Goal: Task Accomplishment & Management: Complete application form

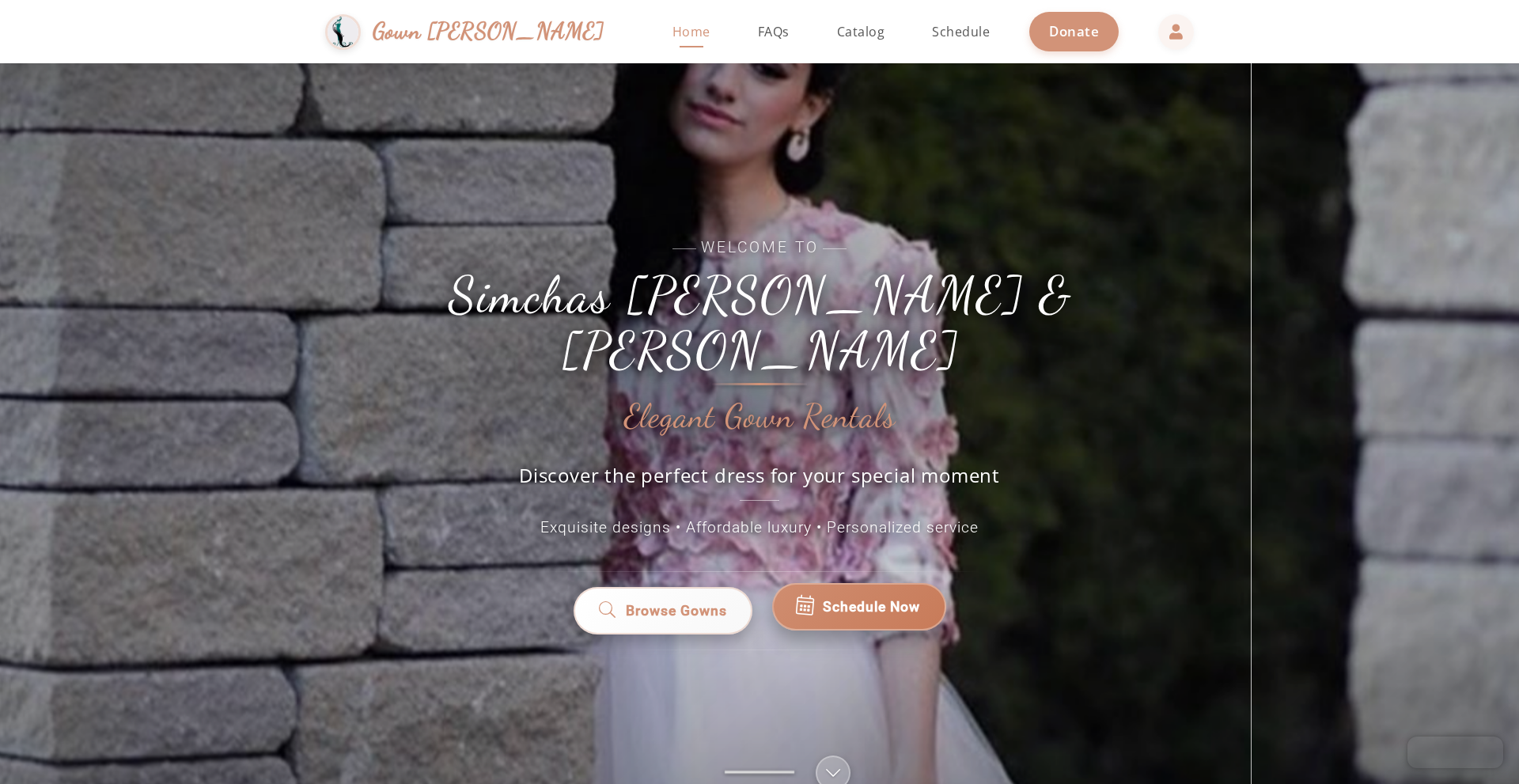
click at [874, 596] on span "Schedule Now" at bounding box center [872, 606] width 98 height 21
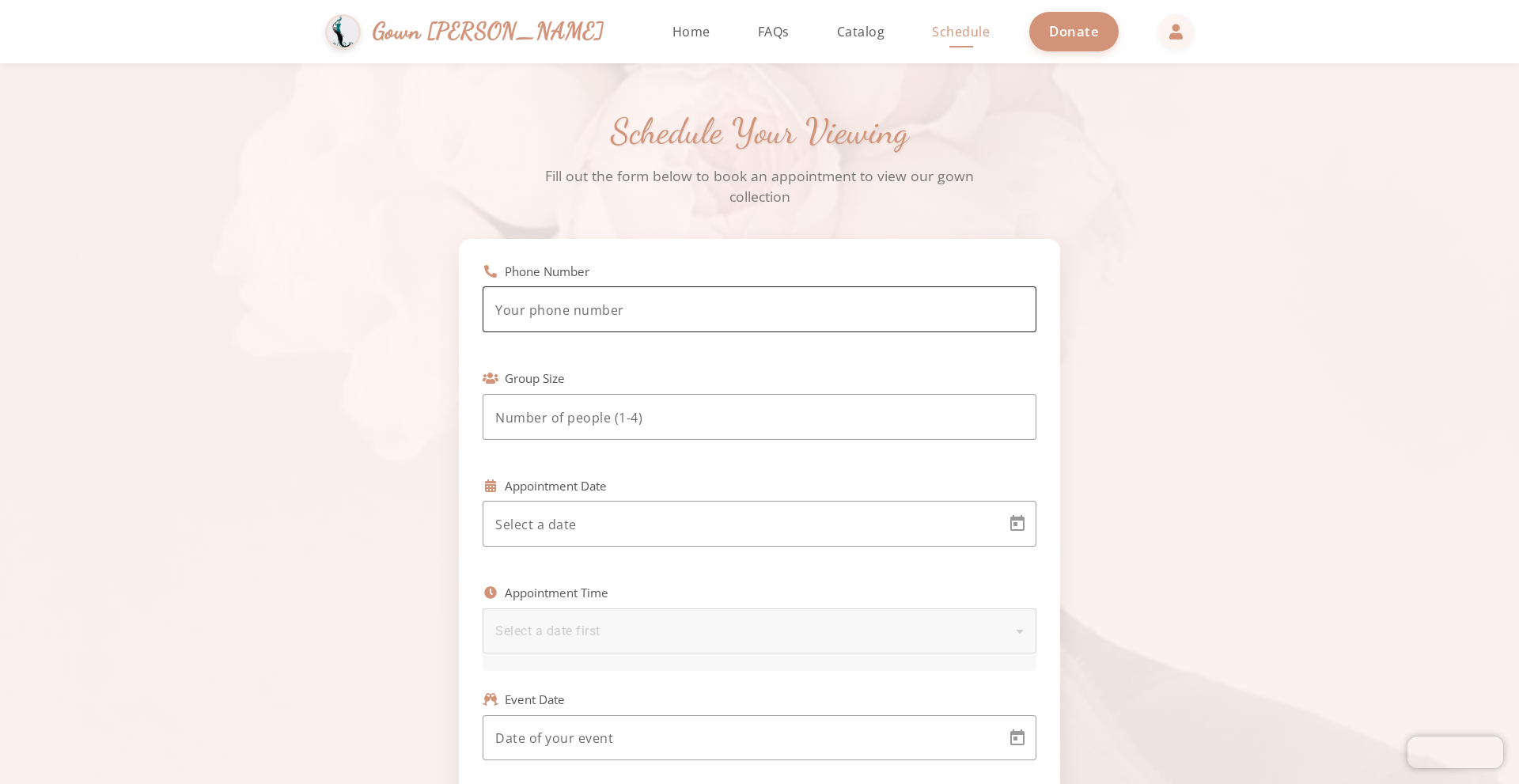
click at [616, 310] on input "tel" at bounding box center [760, 309] width 529 height 19
type input "[PHONE_NUMBER]"
click at [629, 426] on input "number" at bounding box center [760, 417] width 529 height 19
click at [630, 422] on input "number" at bounding box center [760, 417] width 529 height 19
type input "4"
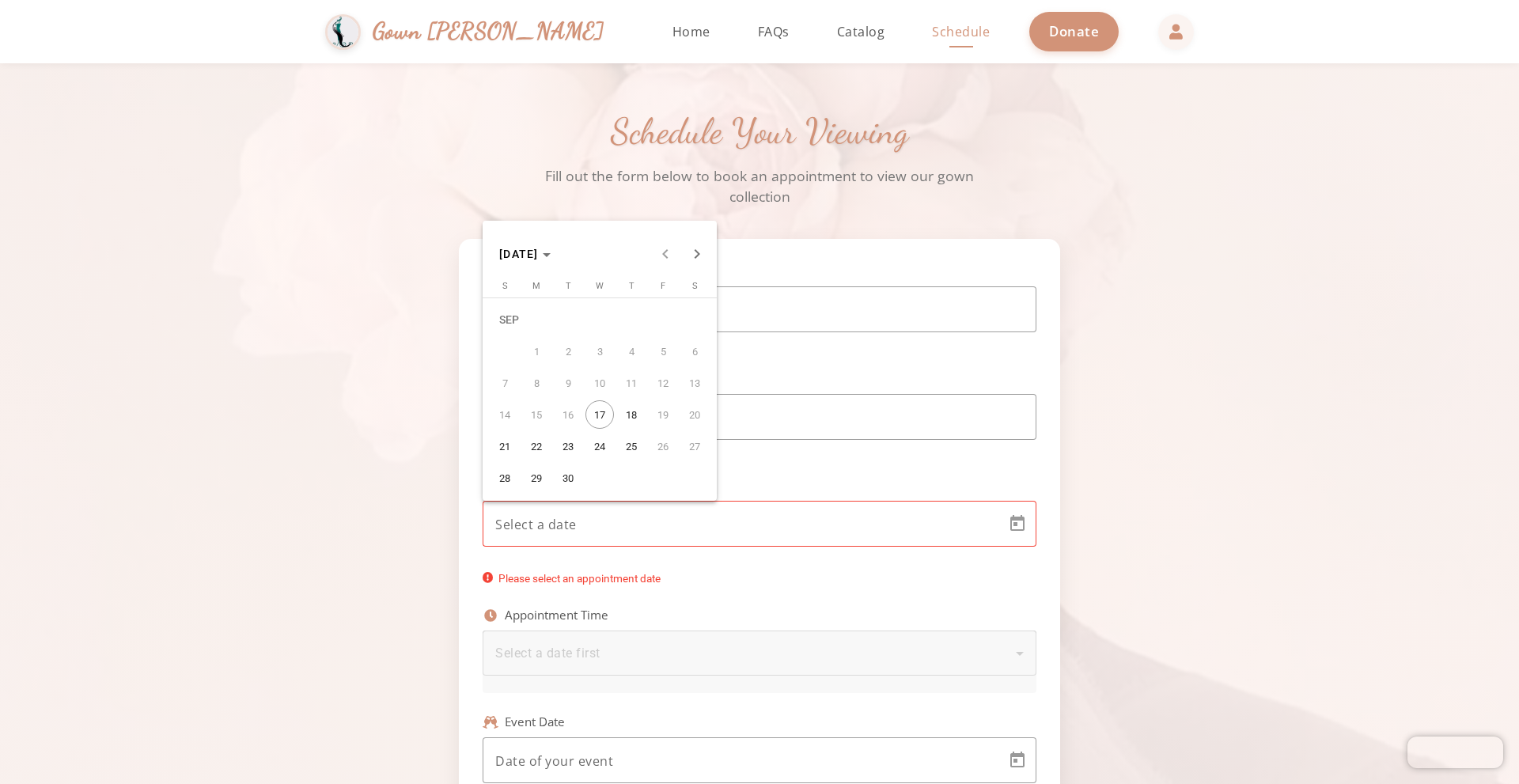
click at [633, 522] on body "[PERSON_NAME] & [PERSON_NAME] Gown [PERSON_NAME] Home Return to homepage Catalo…" at bounding box center [760, 392] width 1519 height 784
click at [511, 450] on span "21" at bounding box center [505, 446] width 29 height 29
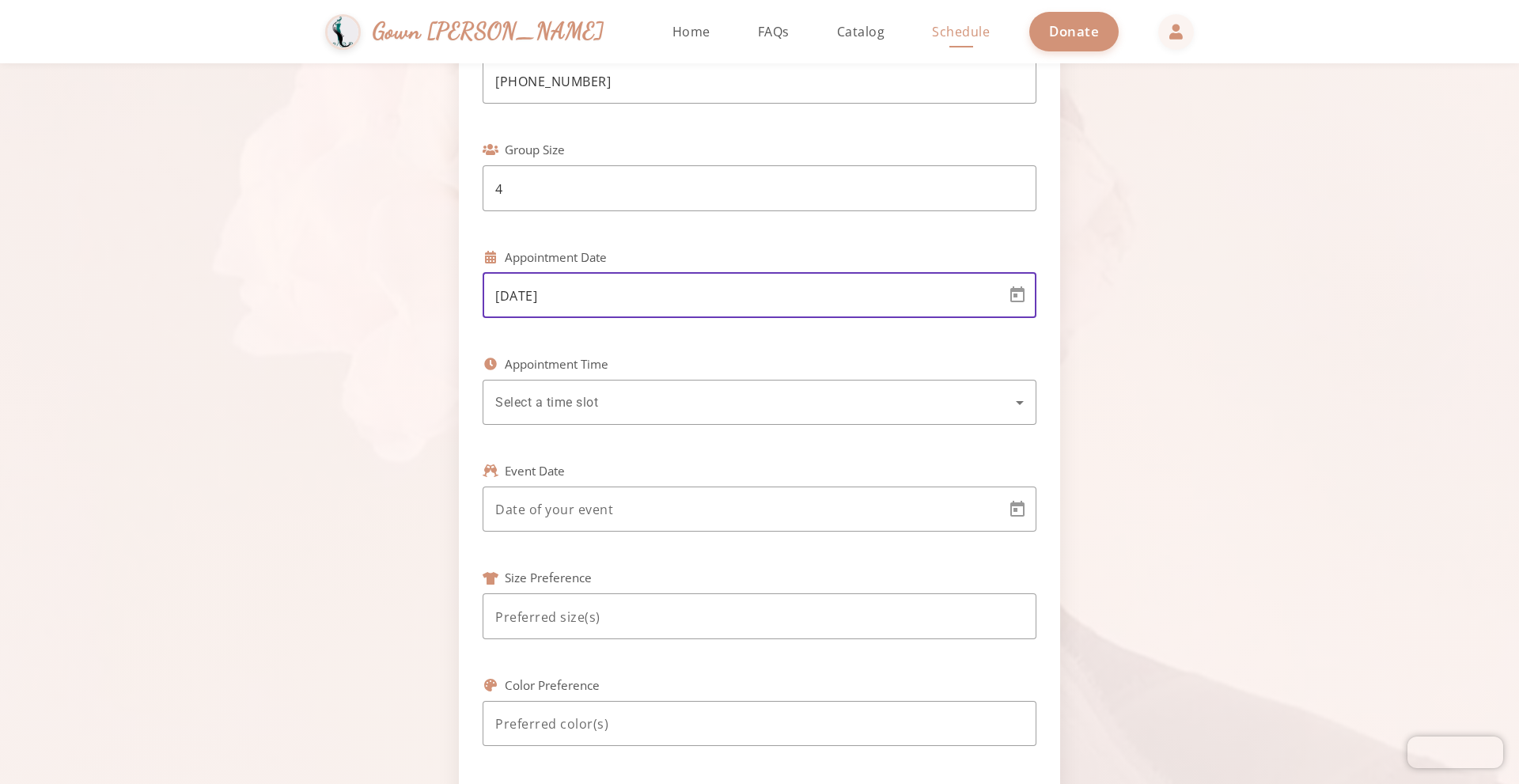
scroll to position [237, 0]
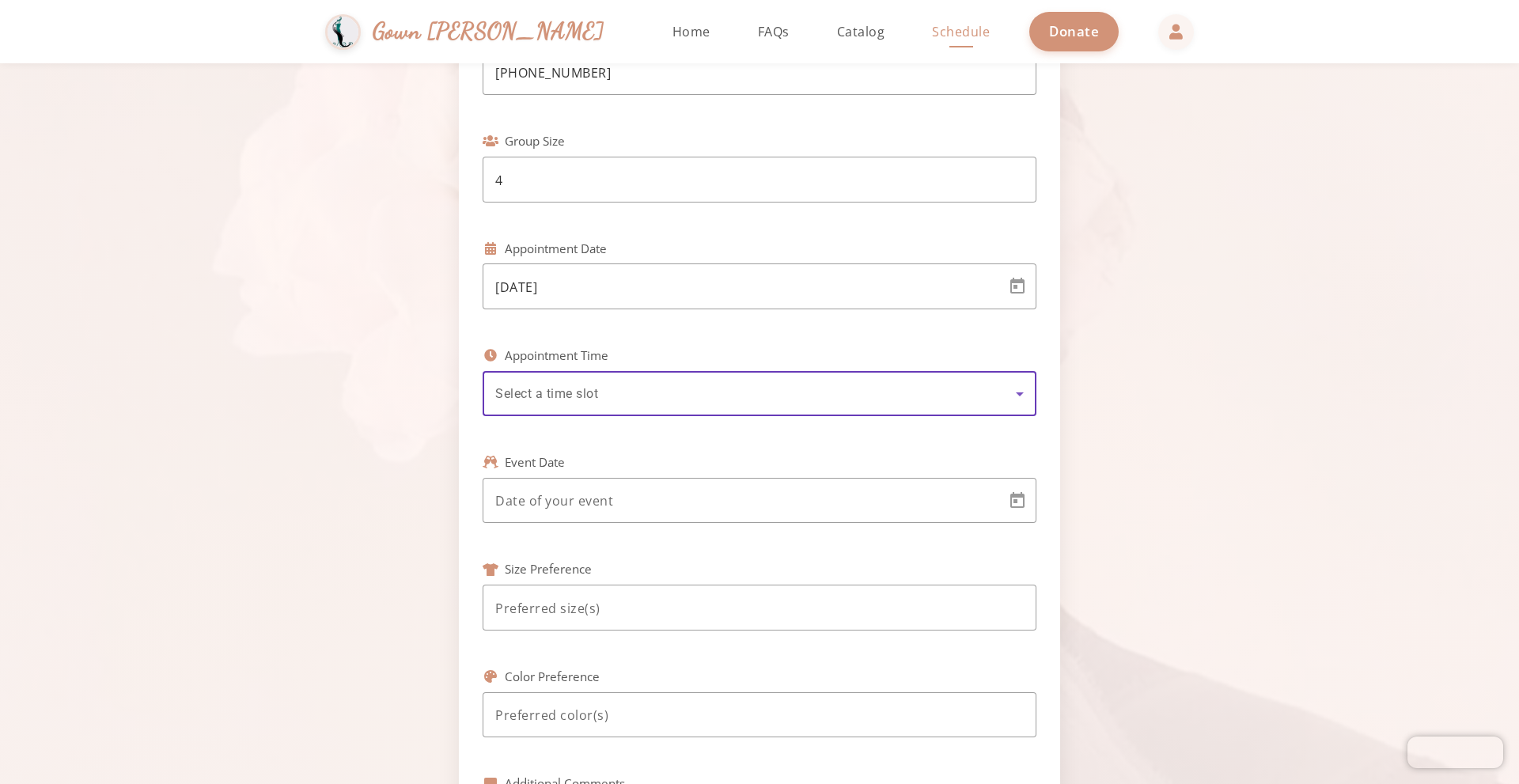
click at [602, 396] on div "Select a time slot" at bounding box center [756, 393] width 521 height 19
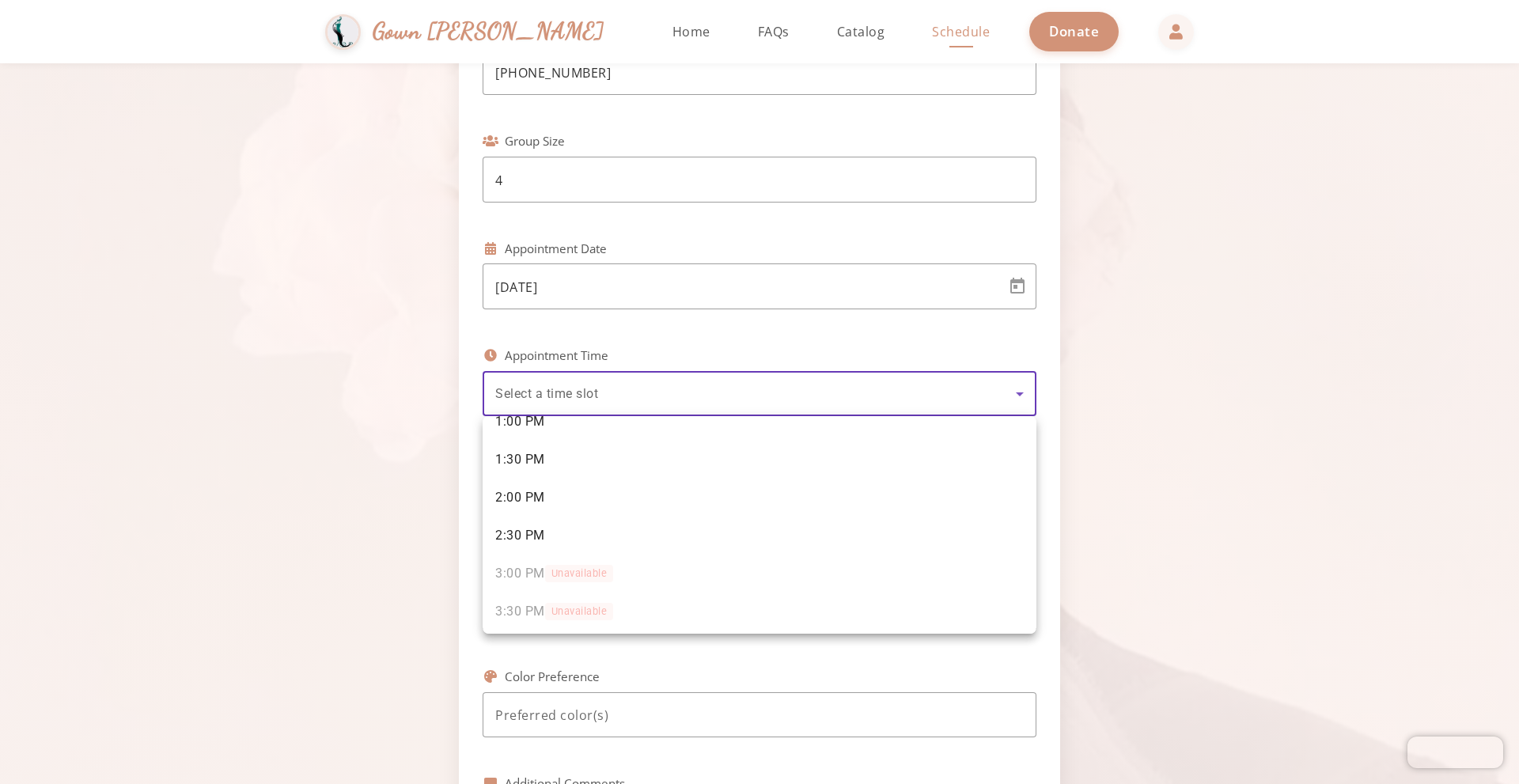
scroll to position [251, 0]
click at [539, 285] on div at bounding box center [760, 392] width 1519 height 784
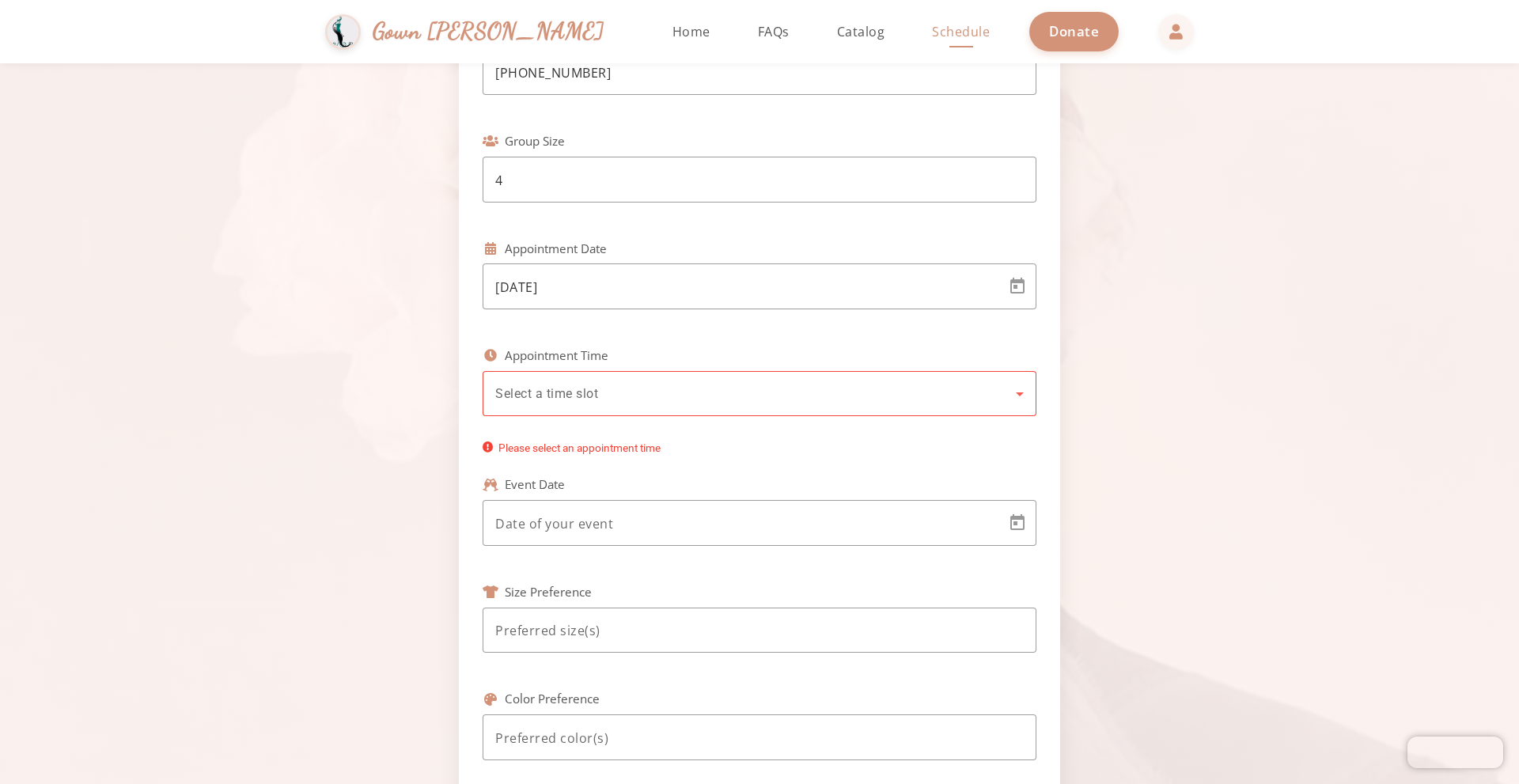
click at [539, 285] on body "Simchas [PERSON_NAME] & [PERSON_NAME] Gown [PERSON_NAME] Home Return to homepag…" at bounding box center [760, 392] width 1519 height 784
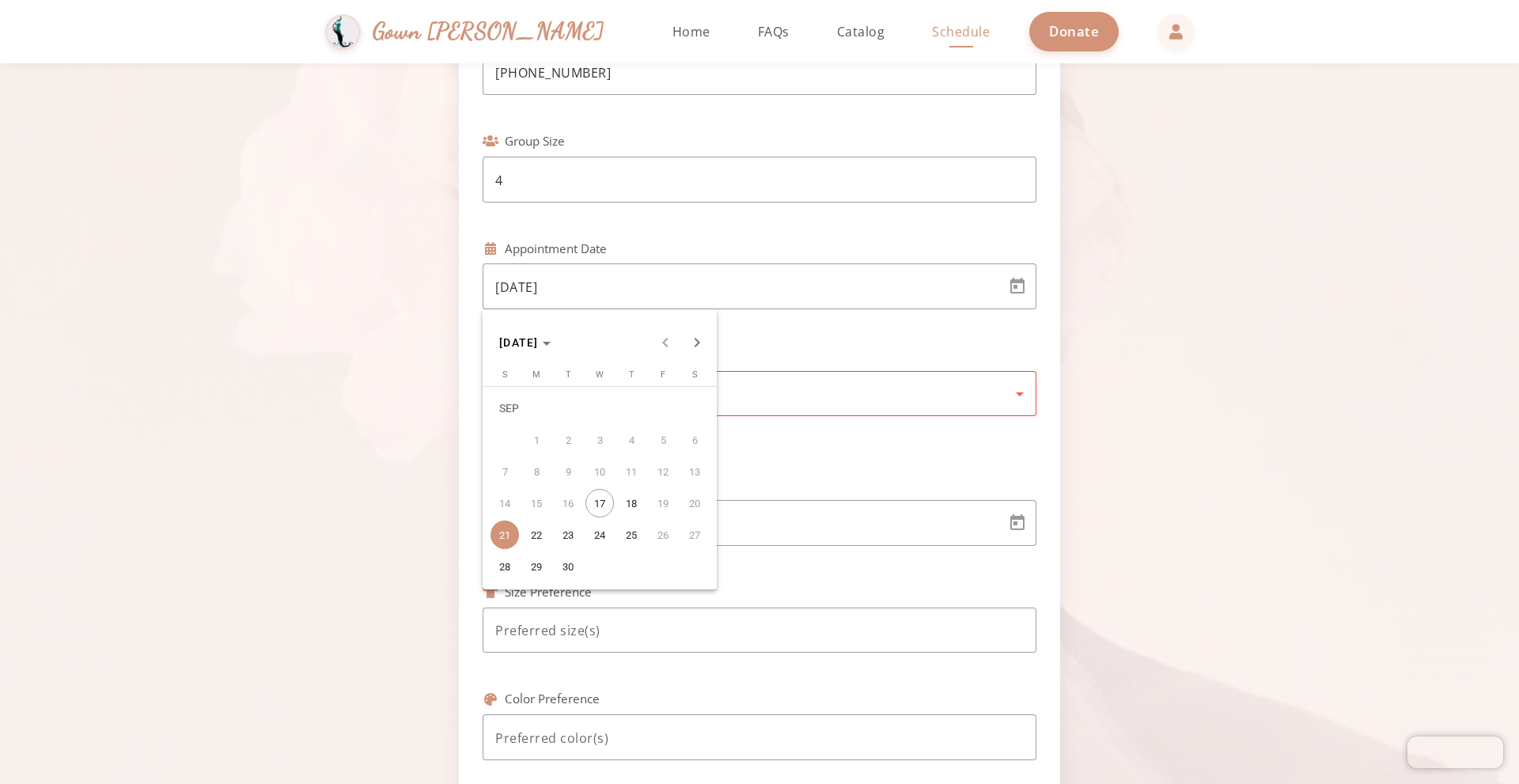
click at [505, 558] on span "28" at bounding box center [505, 566] width 29 height 29
type input "[DATE]"
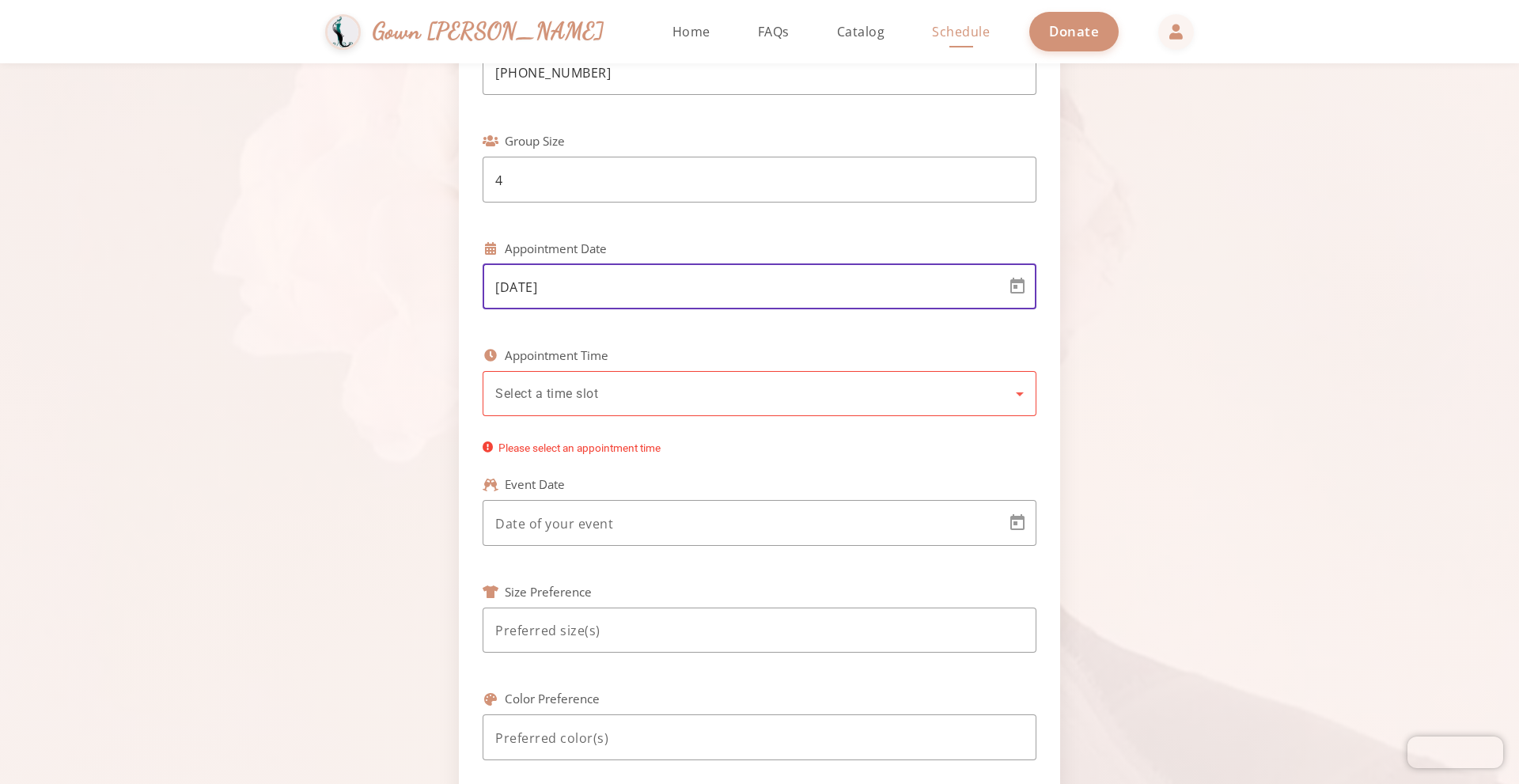
click at [624, 384] on div "Select a time slot" at bounding box center [756, 393] width 521 height 19
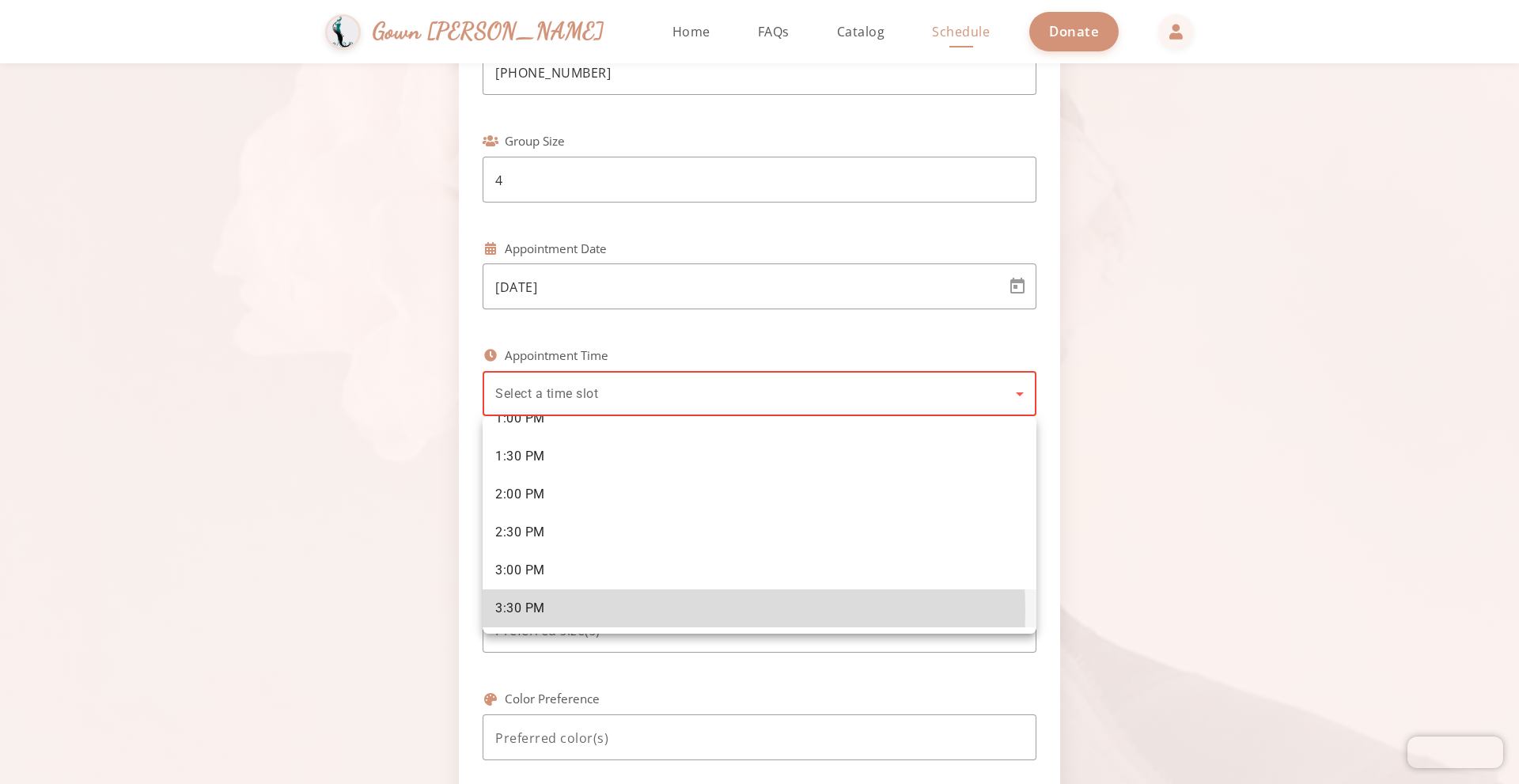
click at [589, 611] on mat-option "3:30 PM" at bounding box center [760, 608] width 553 height 38
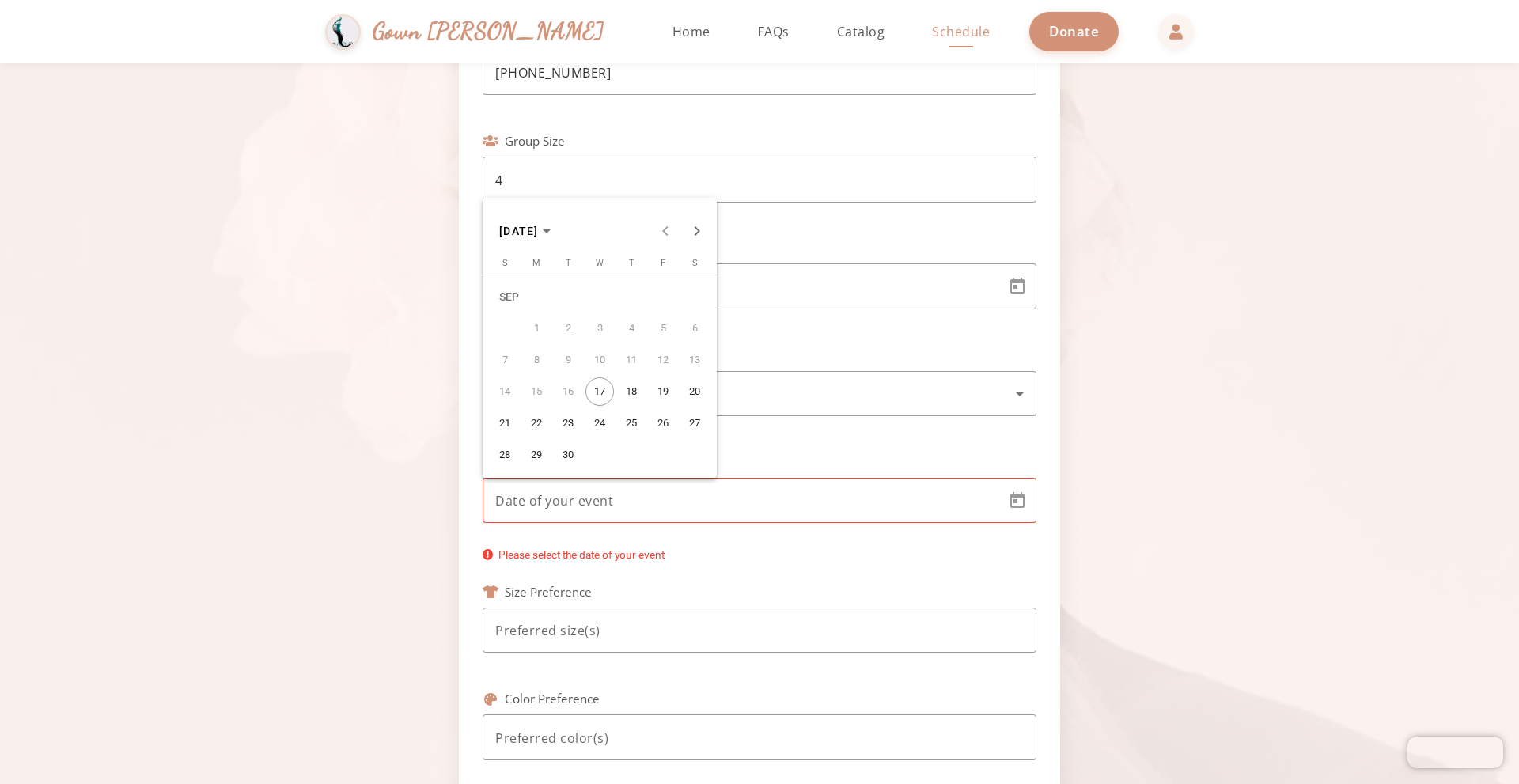
click at [606, 493] on body "Simchas [PERSON_NAME] & [PERSON_NAME] Gown [PERSON_NAME] Home Return to homepag…" at bounding box center [760, 392] width 1519 height 784
click at [702, 227] on span "Next month" at bounding box center [697, 231] width 32 height 32
click at [540, 327] on span "3" at bounding box center [537, 328] width 29 height 29
type input "[DATE]"
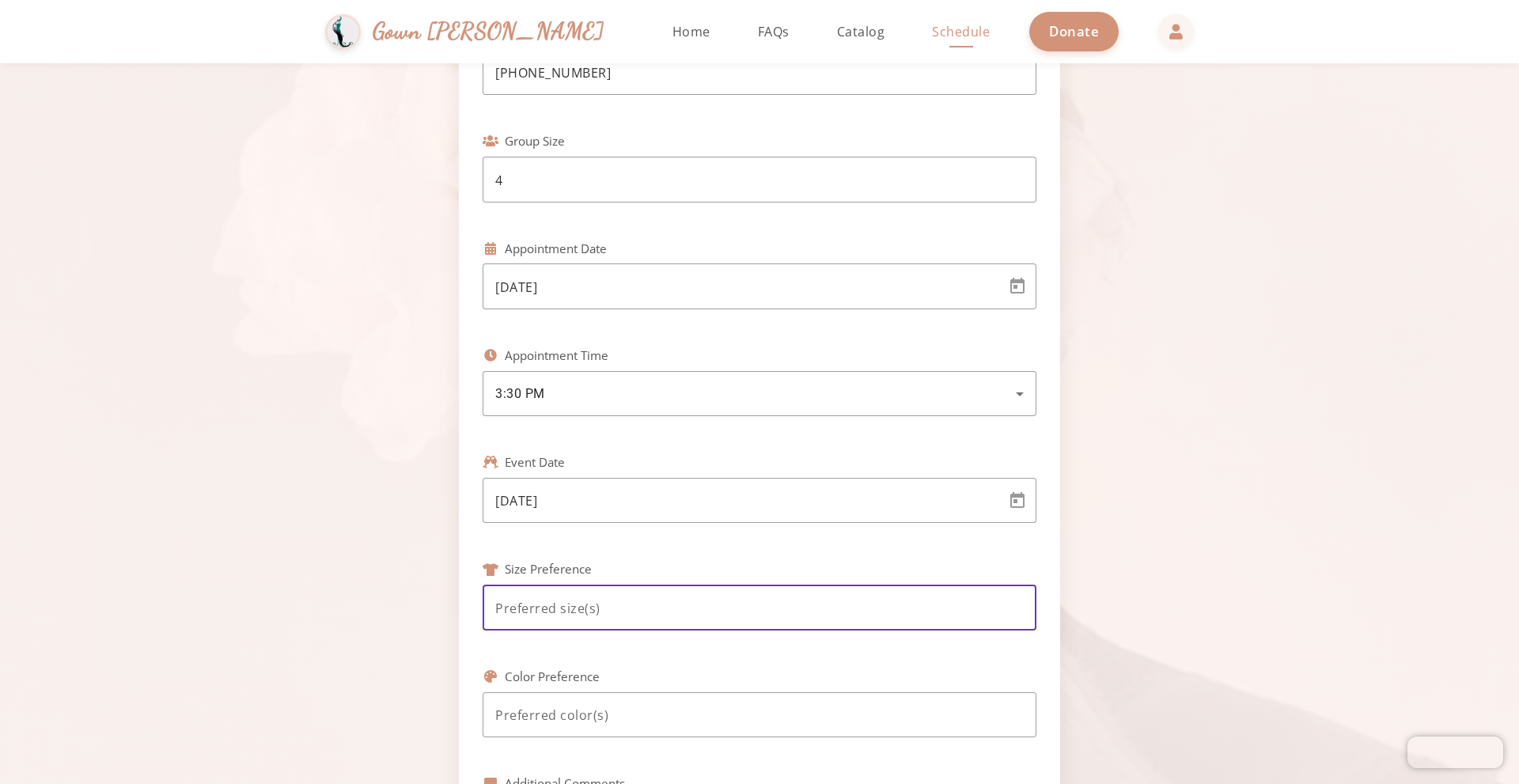
click at [689, 611] on input at bounding box center [760, 608] width 529 height 19
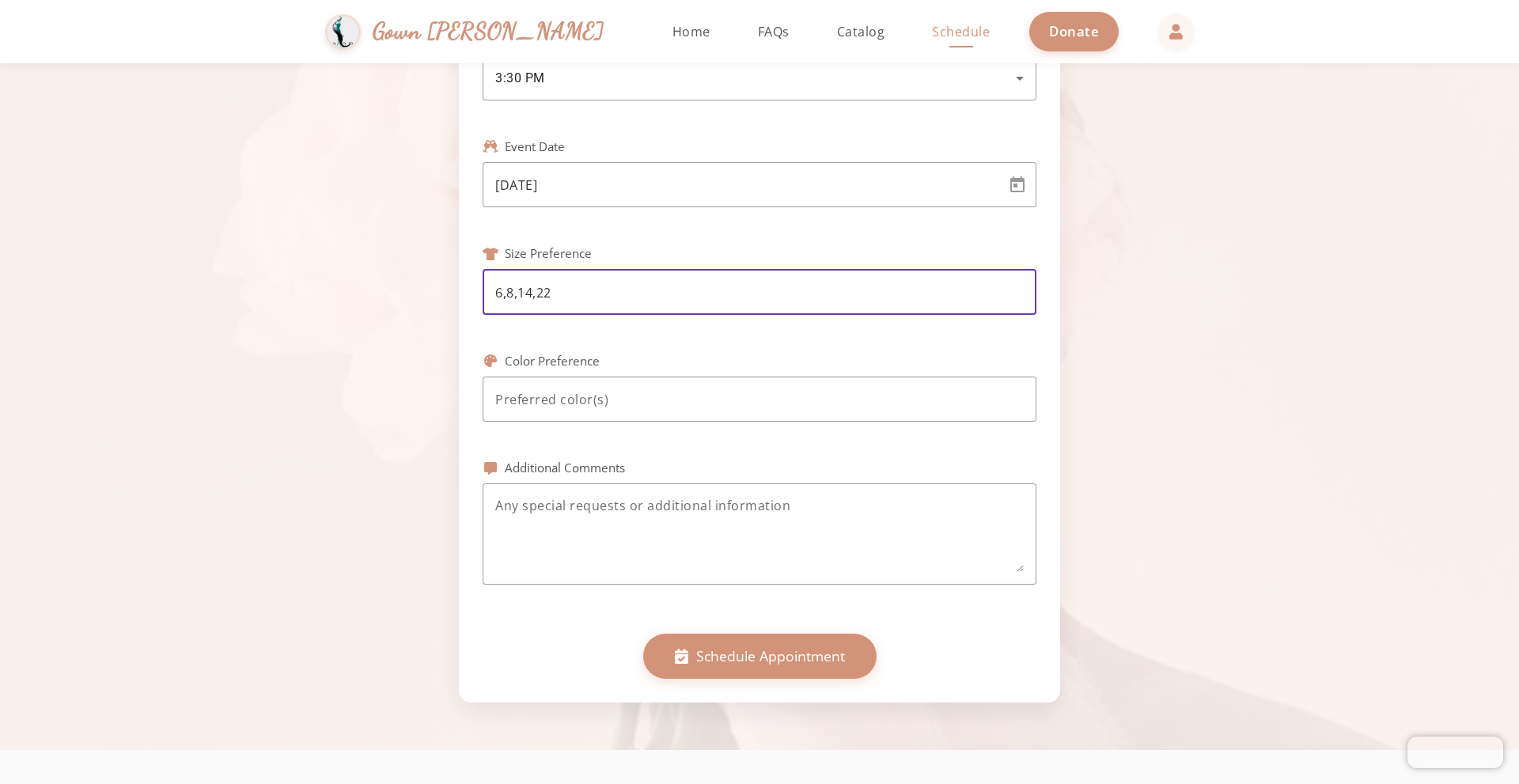
scroll to position [553, 0]
type input "6,8,14,22"
click at [599, 398] on input at bounding box center [760, 398] width 529 height 19
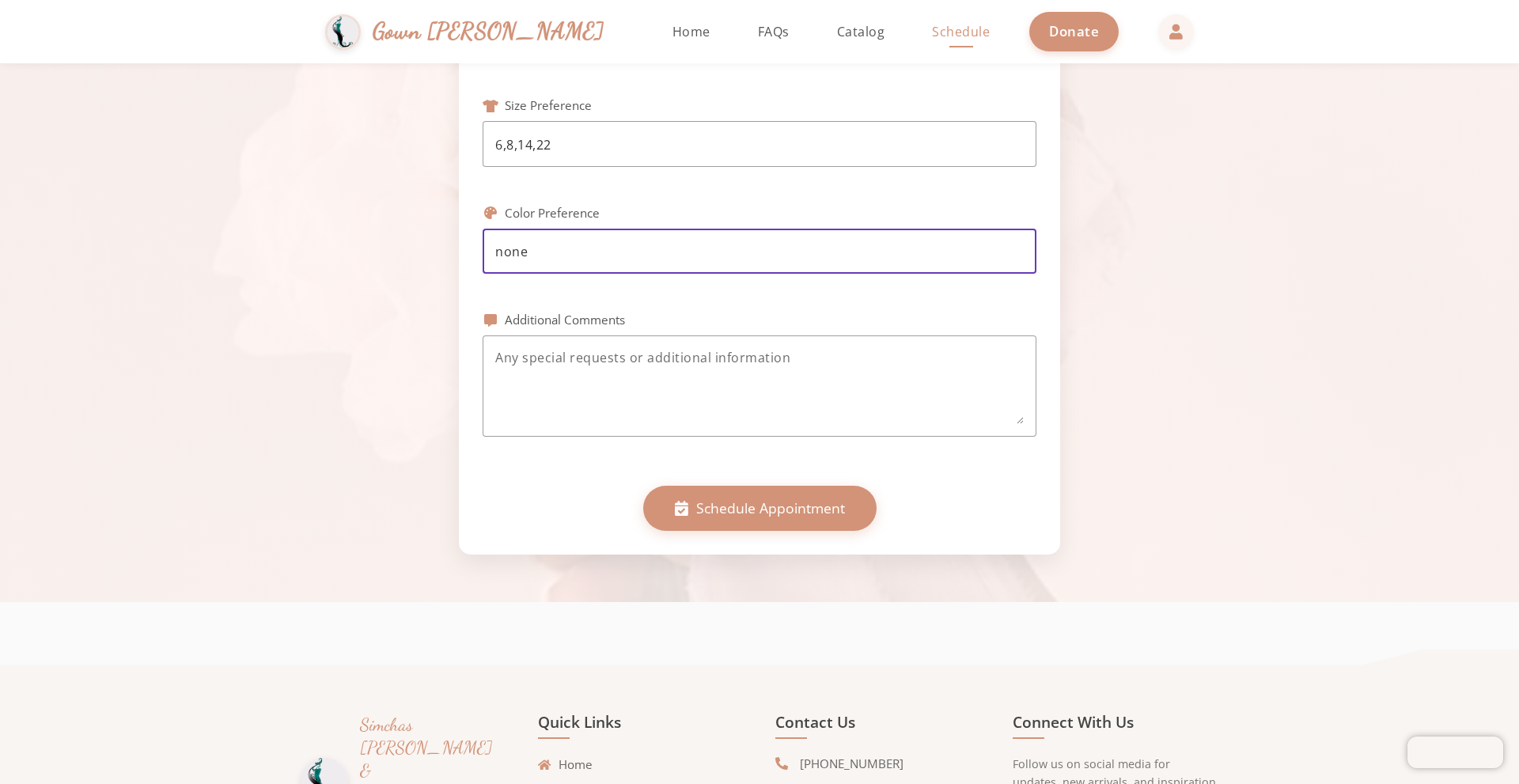
scroll to position [919, 0]
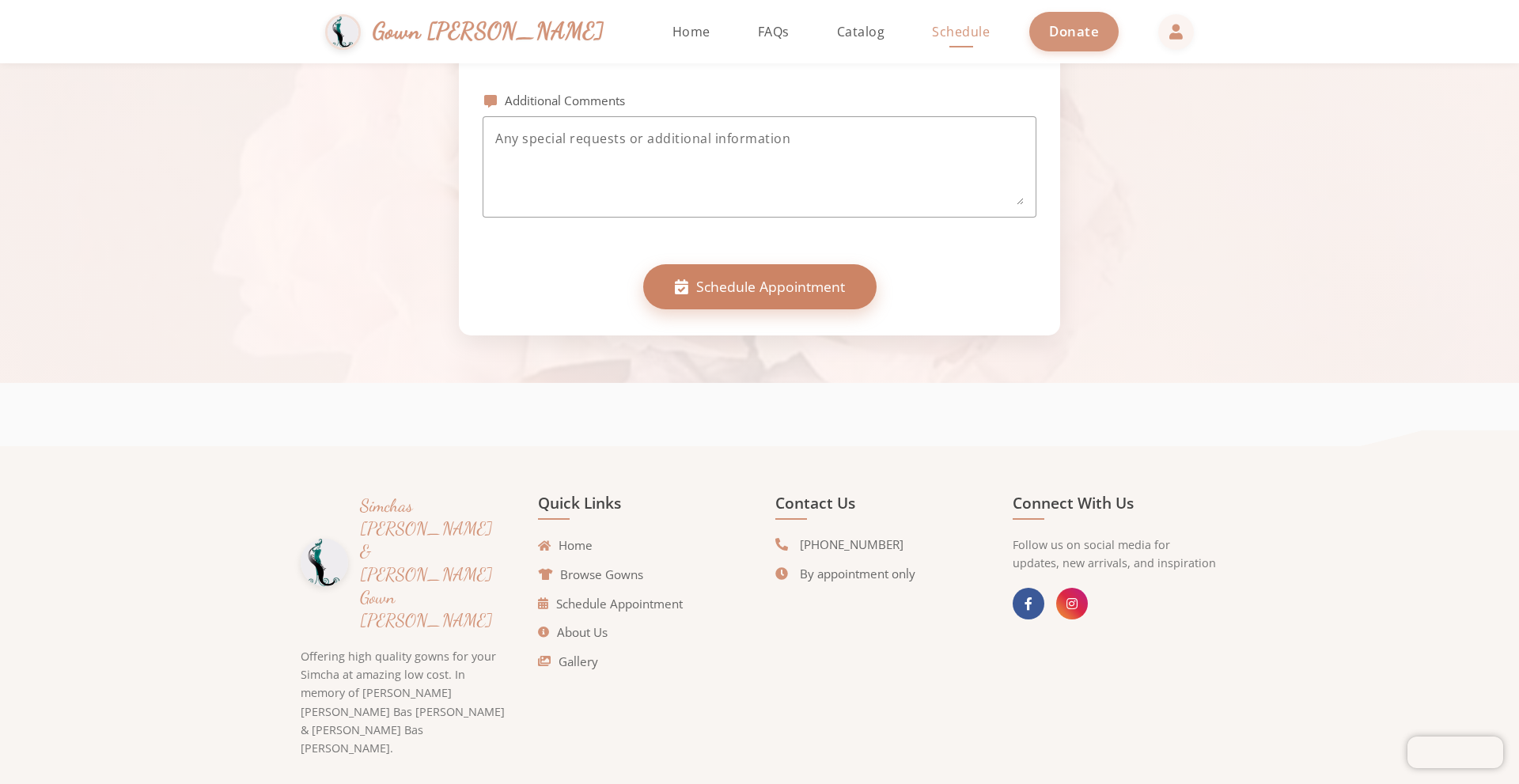
type input "none"
click at [805, 291] on span "Schedule Appointment" at bounding box center [770, 286] width 148 height 21
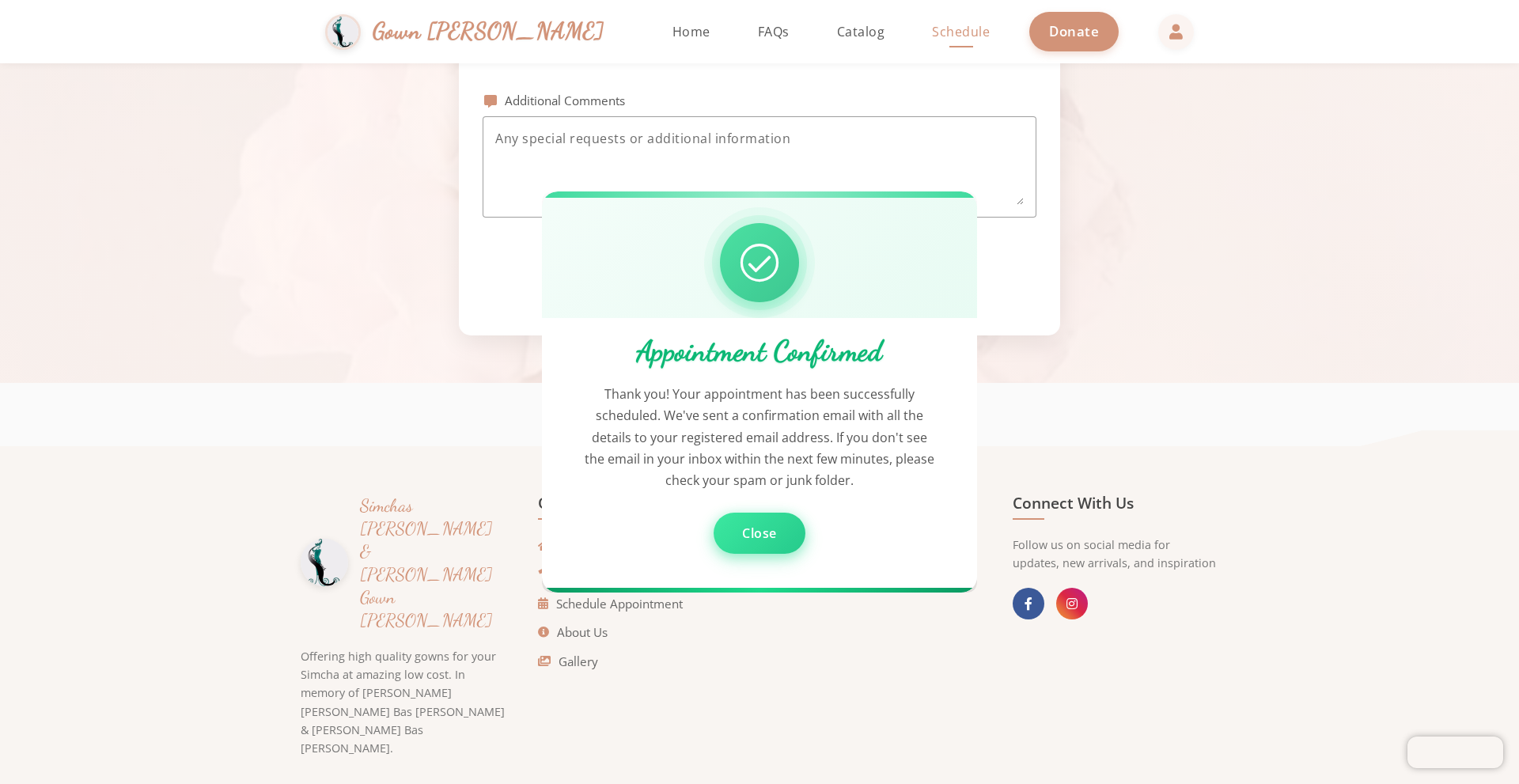
click at [761, 536] on span "Close" at bounding box center [760, 532] width 35 height 17
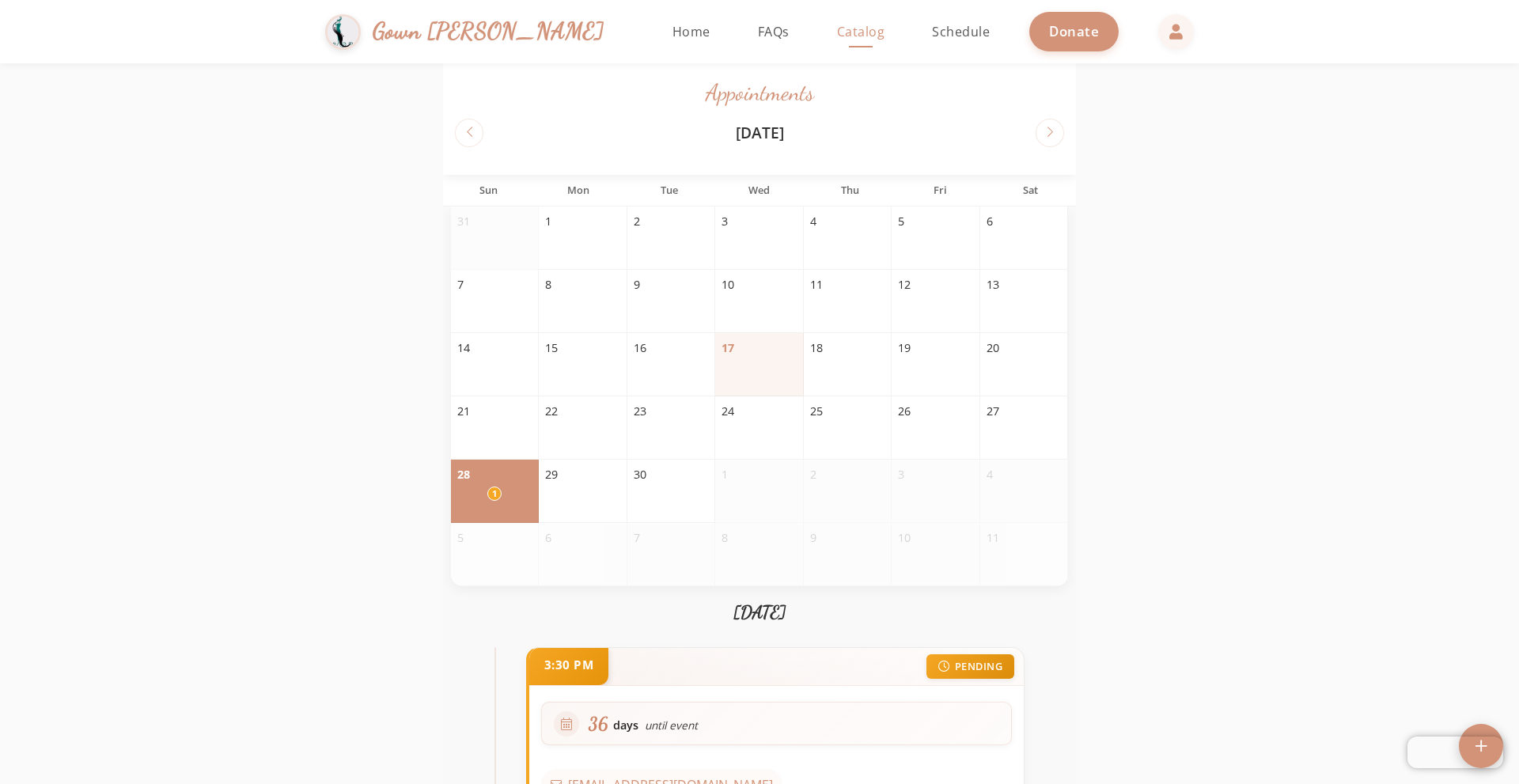
click at [837, 26] on span "Catalog" at bounding box center [861, 31] width 48 height 17
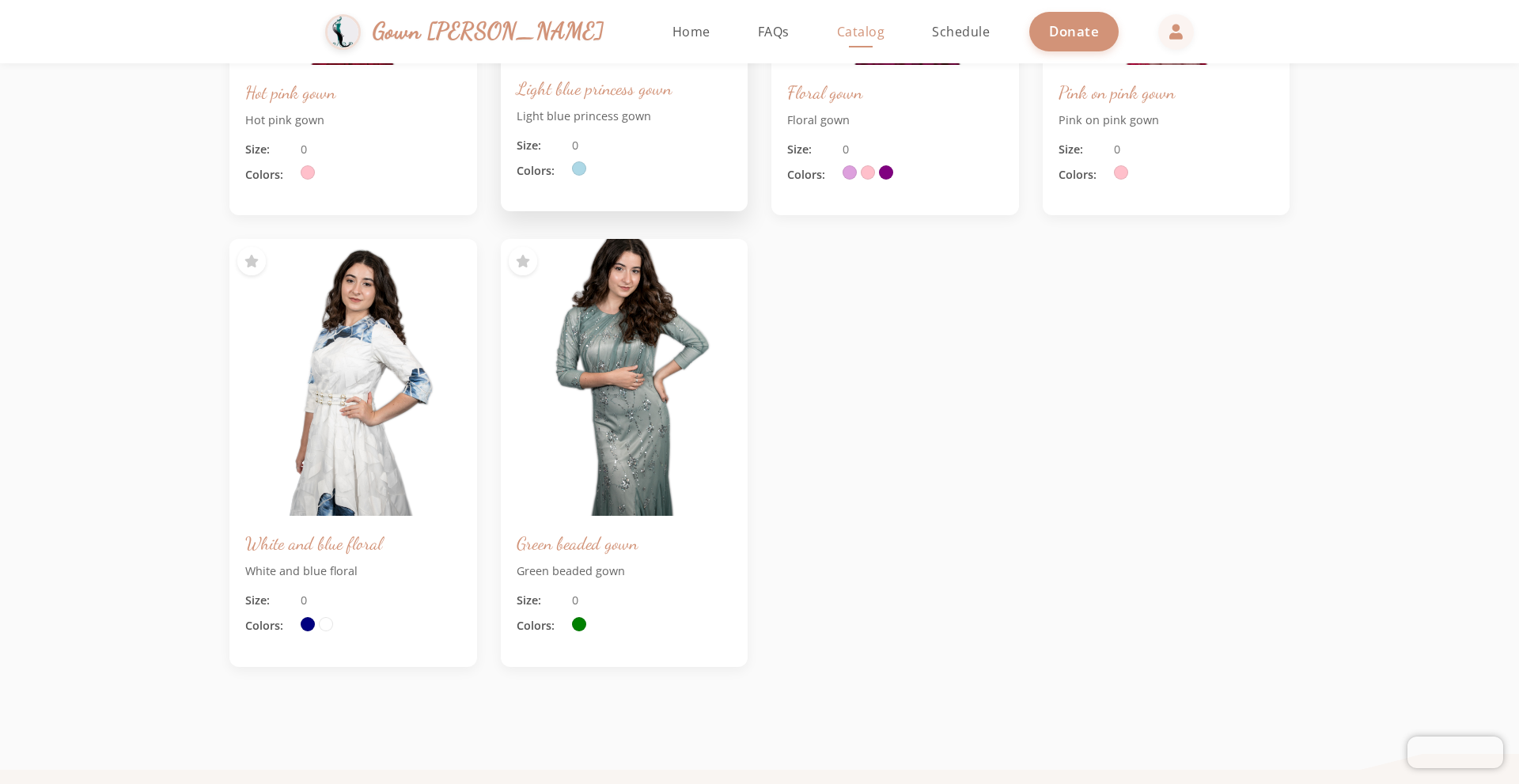
scroll to position [1107, 0]
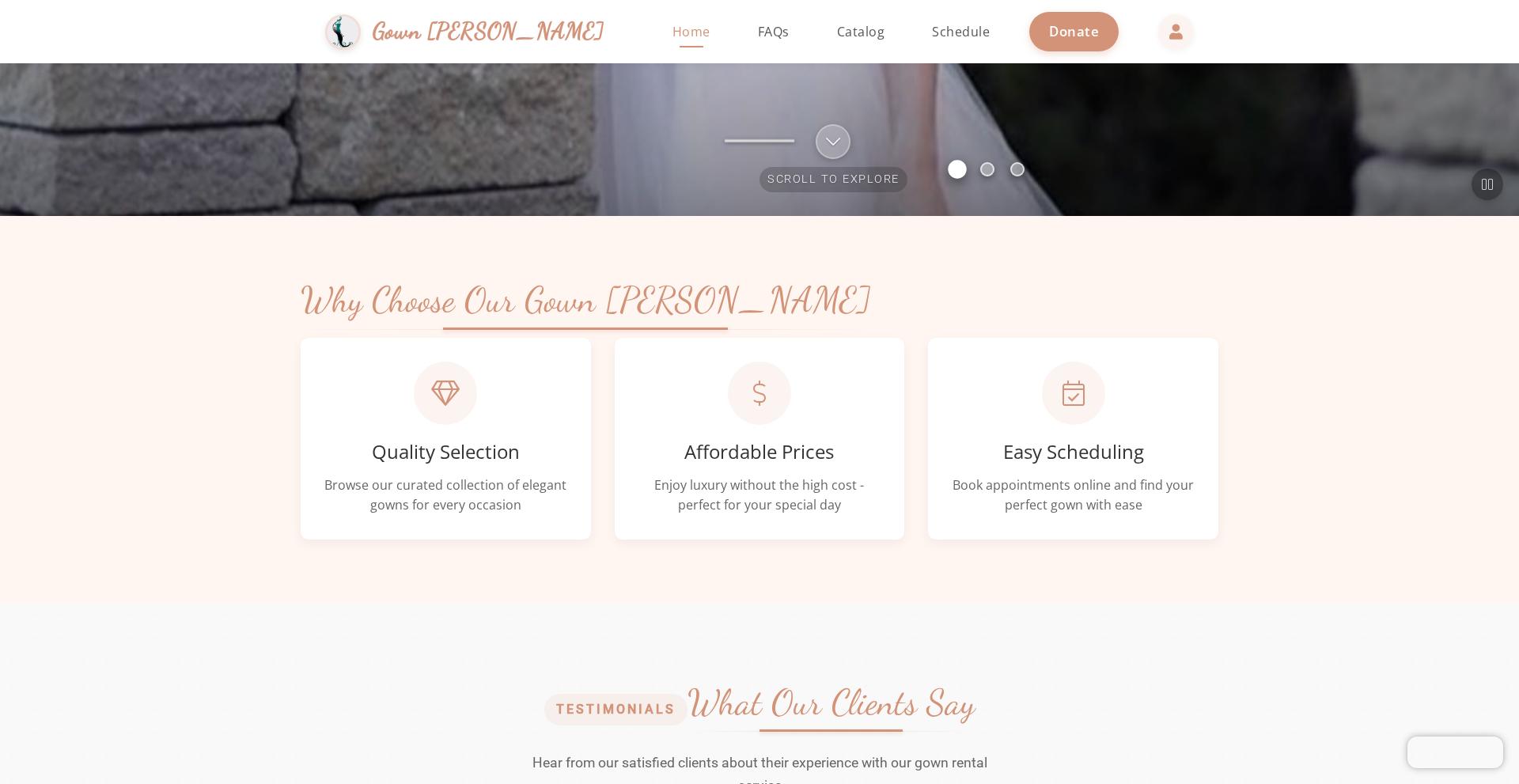
scroll to position [633, 0]
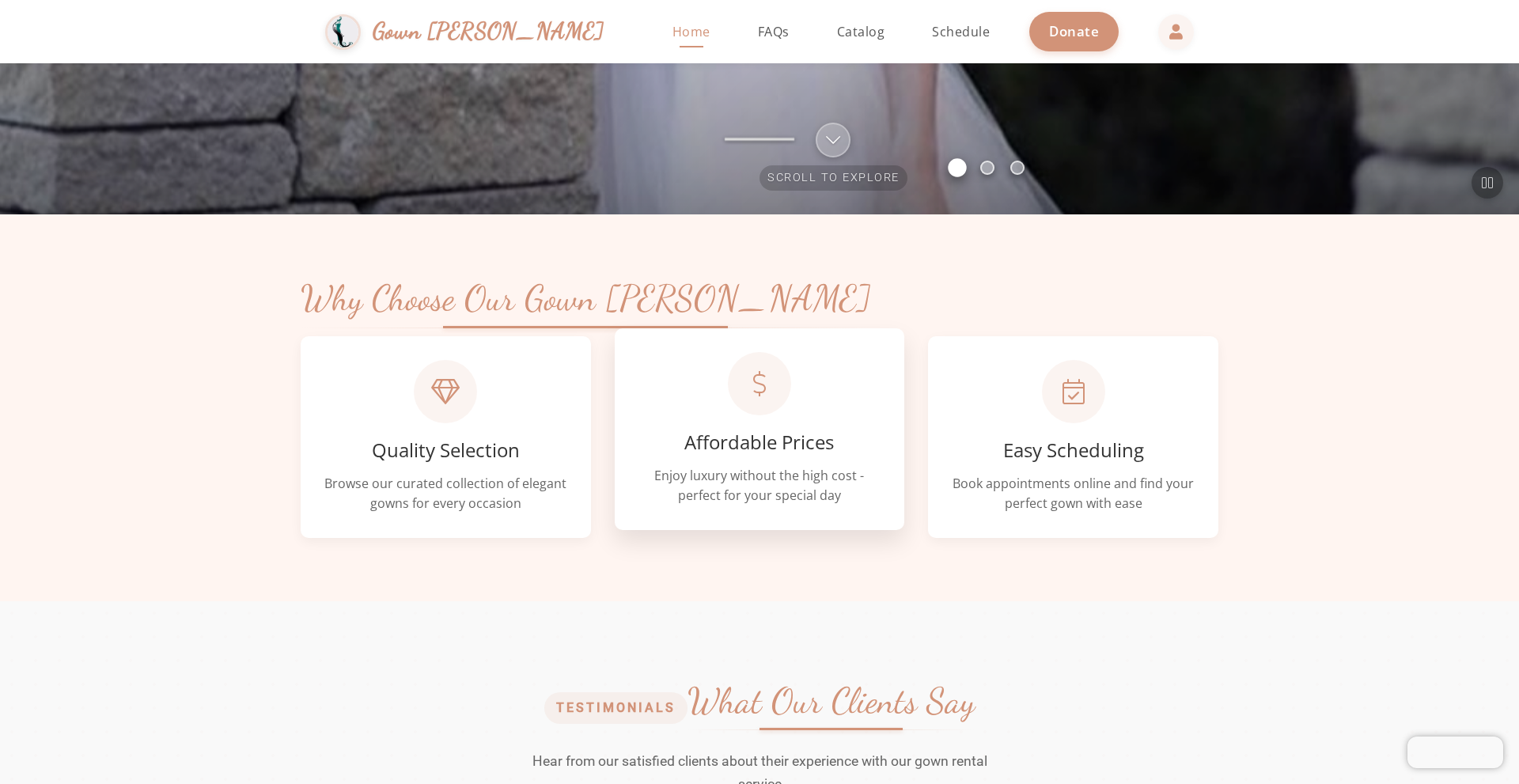
click at [760, 414] on div at bounding box center [760, 384] width 64 height 64
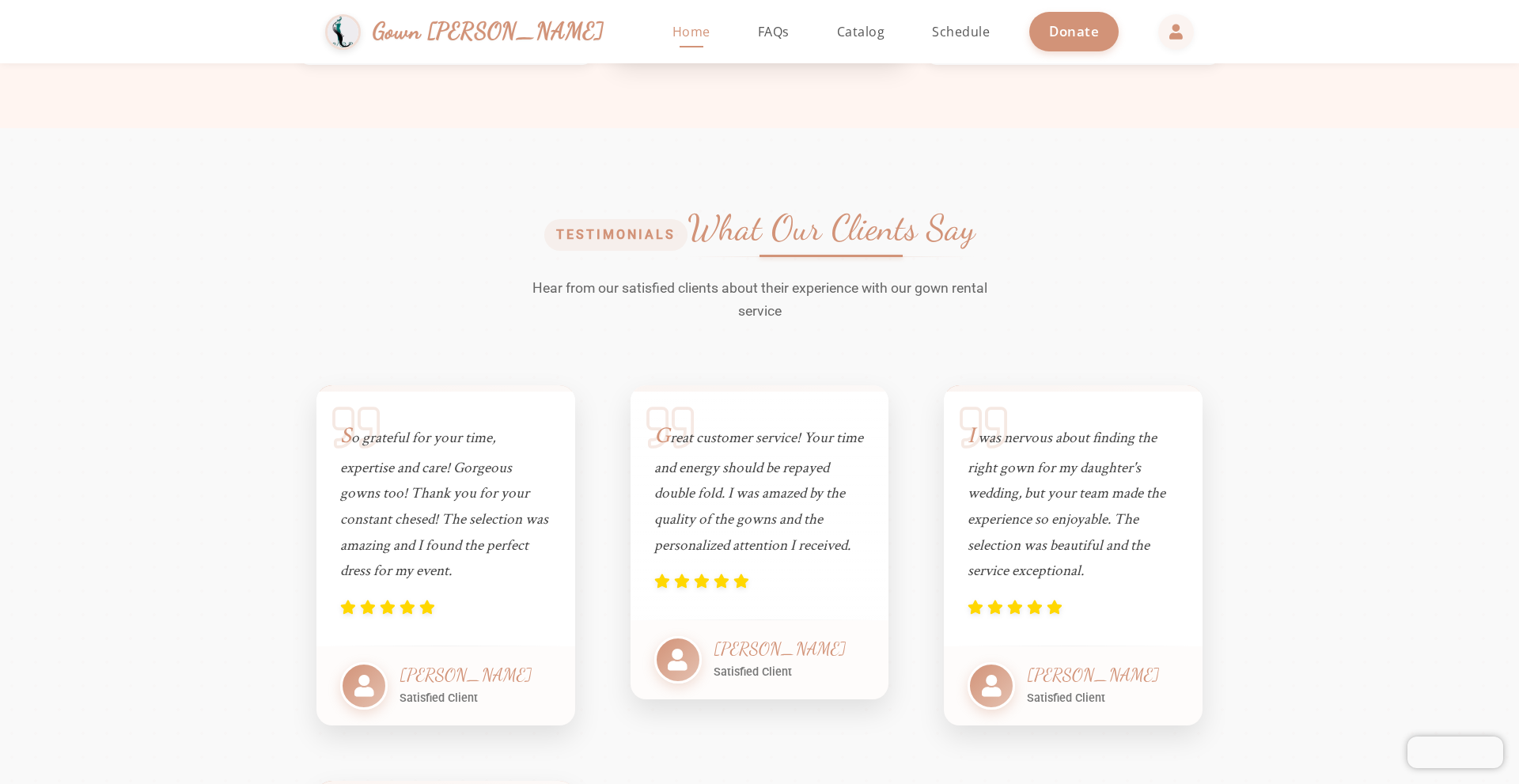
scroll to position [1107, 0]
